Goal: Check status: Check status

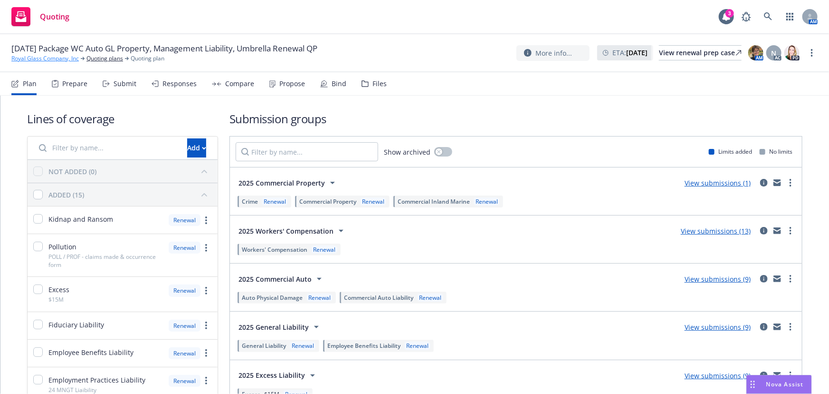
click at [40, 58] on link "Royal Glass Company, Inc" at bounding box center [44, 58] width 67 height 9
